Goal: Navigation & Orientation: Find specific page/section

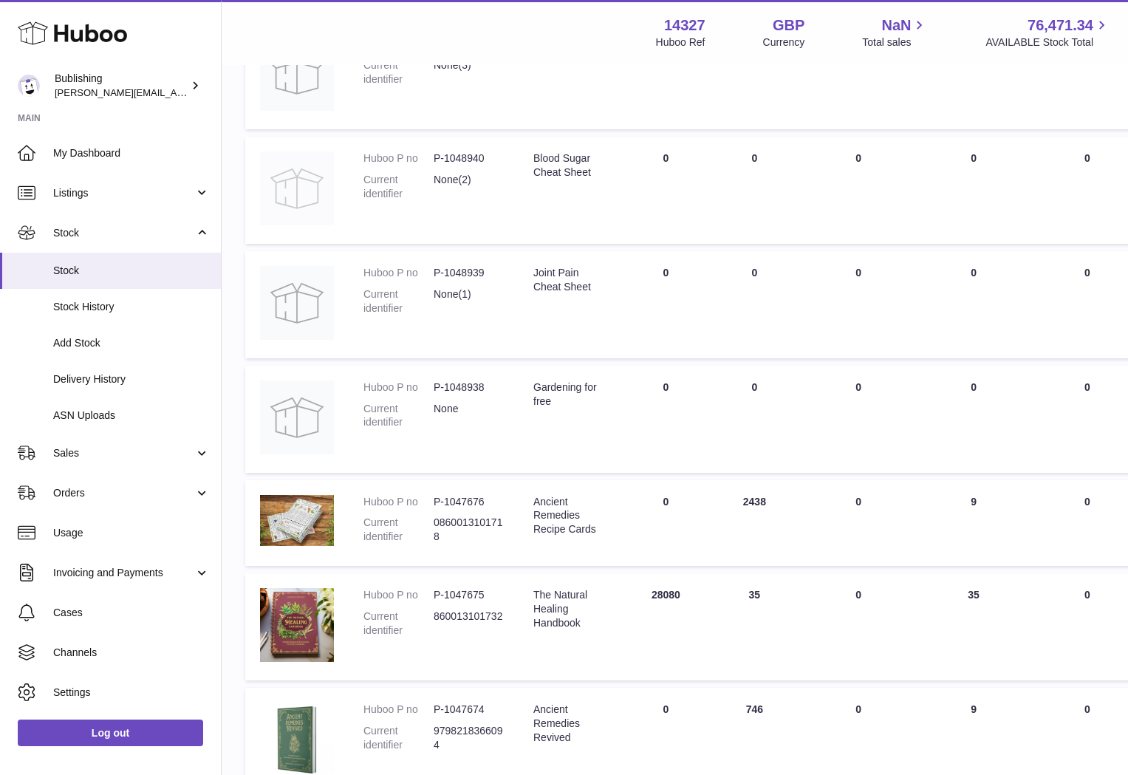
scroll to position [530, 0]
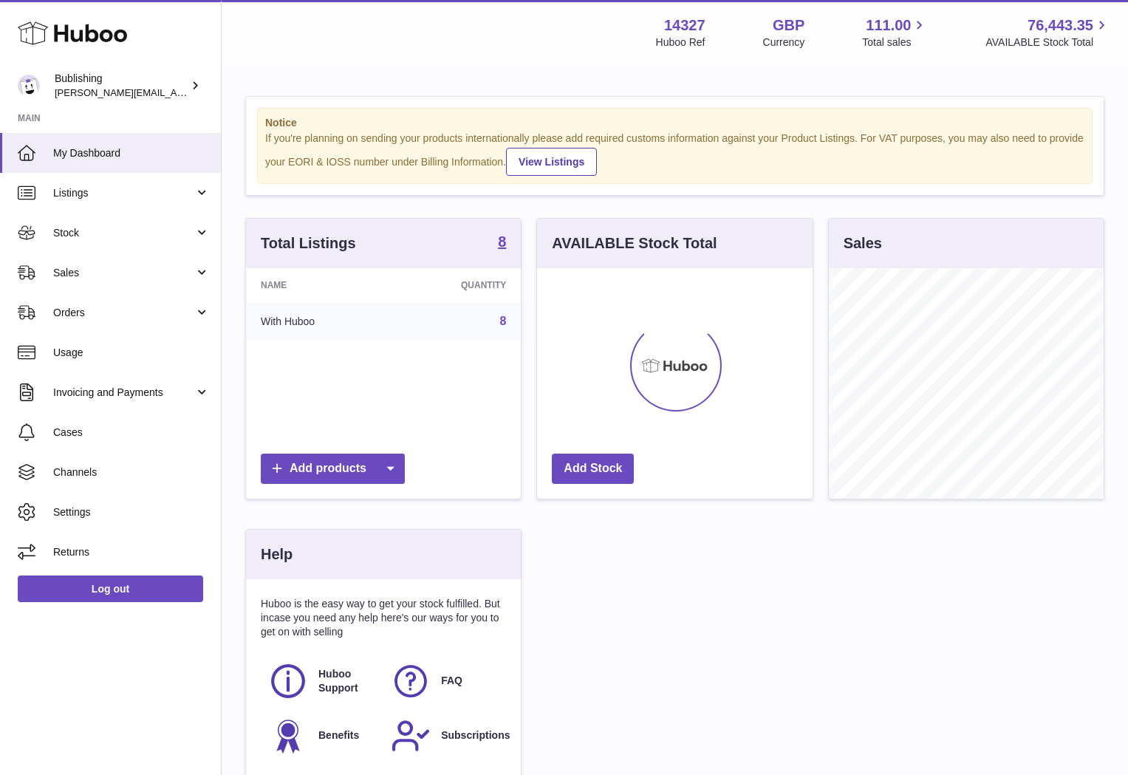
scroll to position [230, 275]
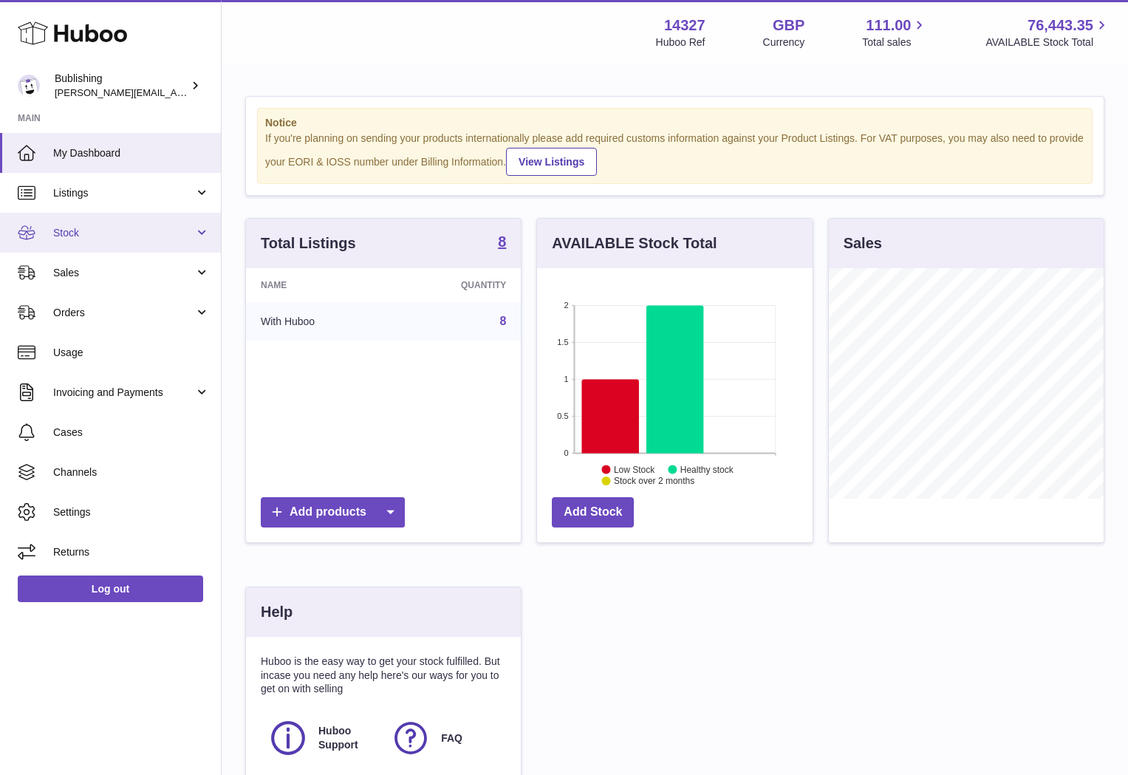
click at [181, 243] on link "Stock" at bounding box center [110, 233] width 221 height 40
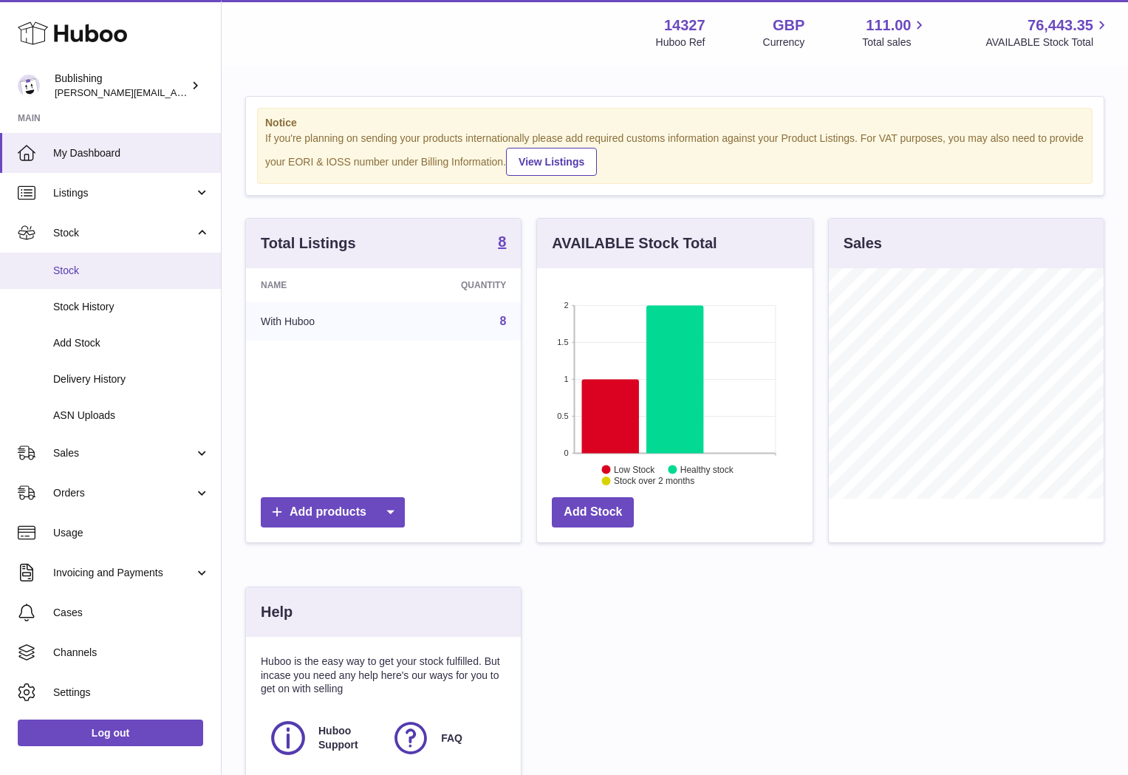
click at [79, 269] on span "Stock" at bounding box center [131, 271] width 157 height 14
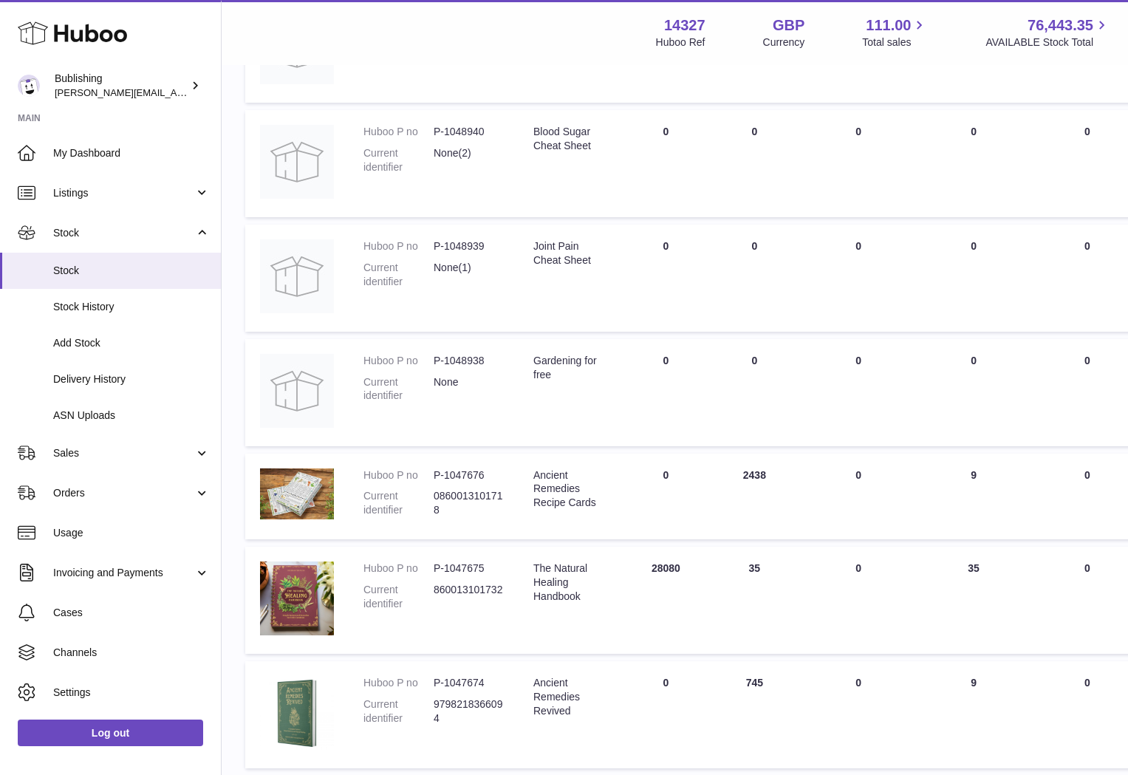
scroll to position [530, 0]
